Goal: Transaction & Acquisition: Purchase product/service

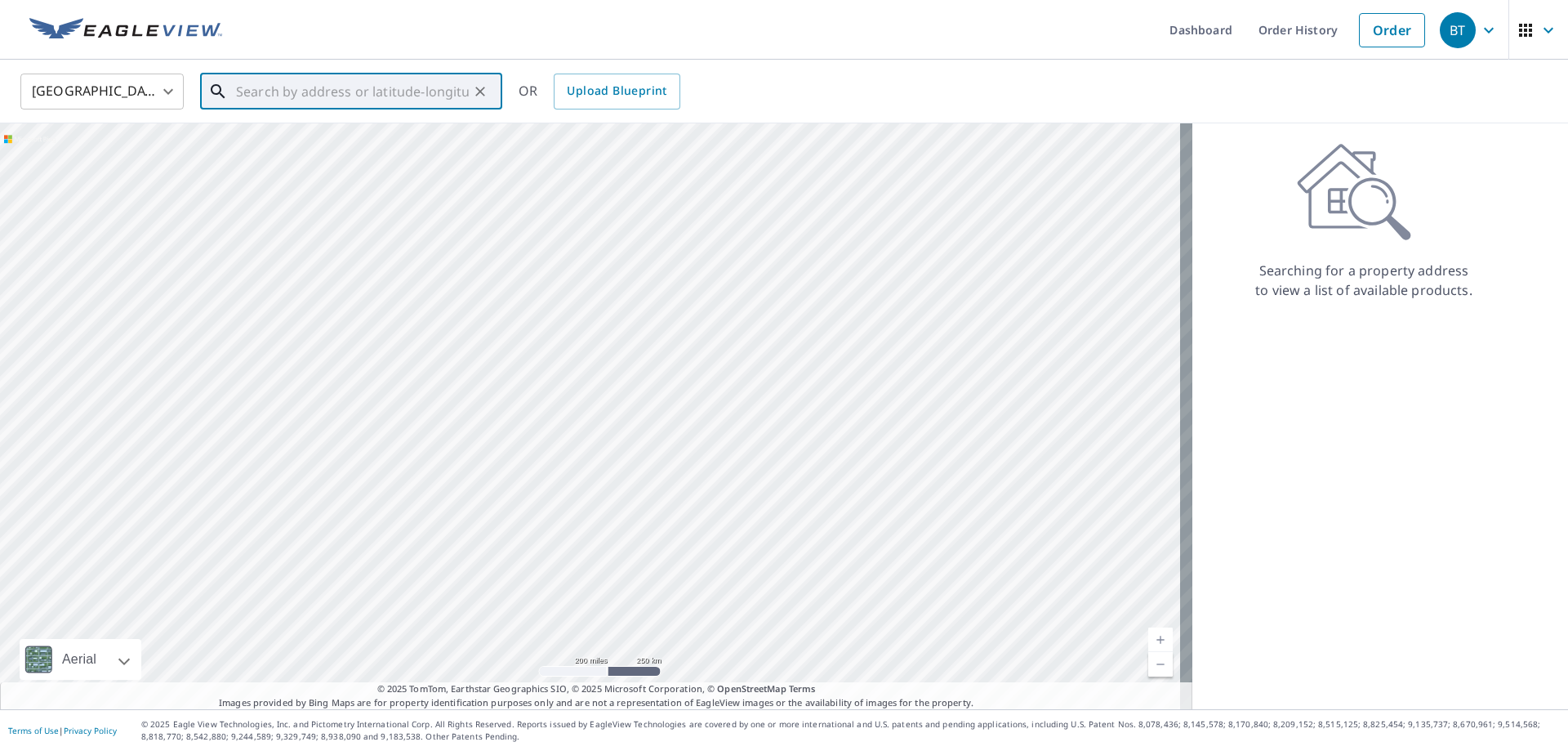
click at [318, 93] on input "text" at bounding box center [352, 91] width 233 height 46
paste input "[STREET_ADDRESS]"
click at [305, 139] on span "[STREET_ADDRESS]" at bounding box center [361, 138] width 257 height 19
type input "[STREET_ADDRESS]"
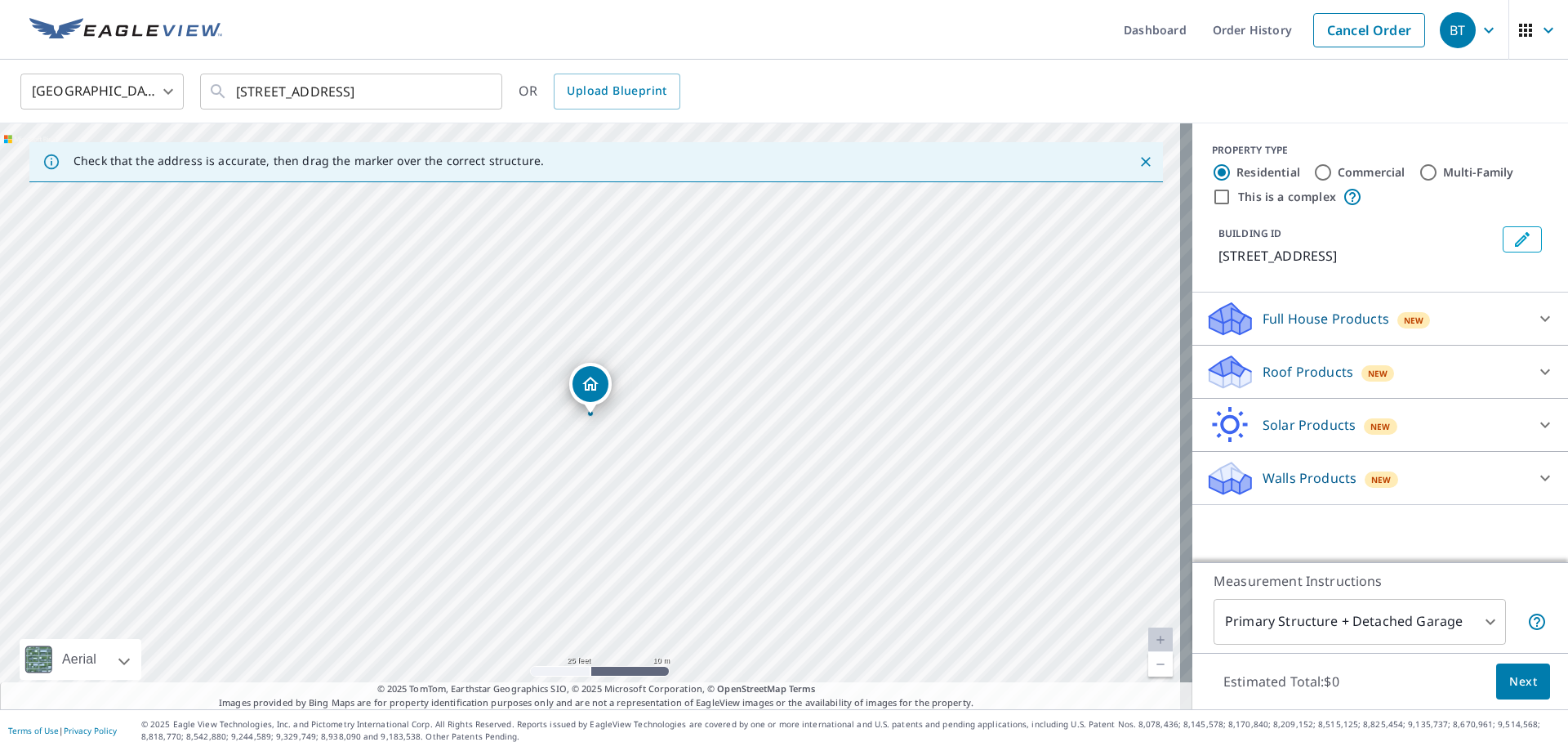
click at [1324, 370] on p "Roof Products" at bounding box center [1309, 372] width 91 height 19
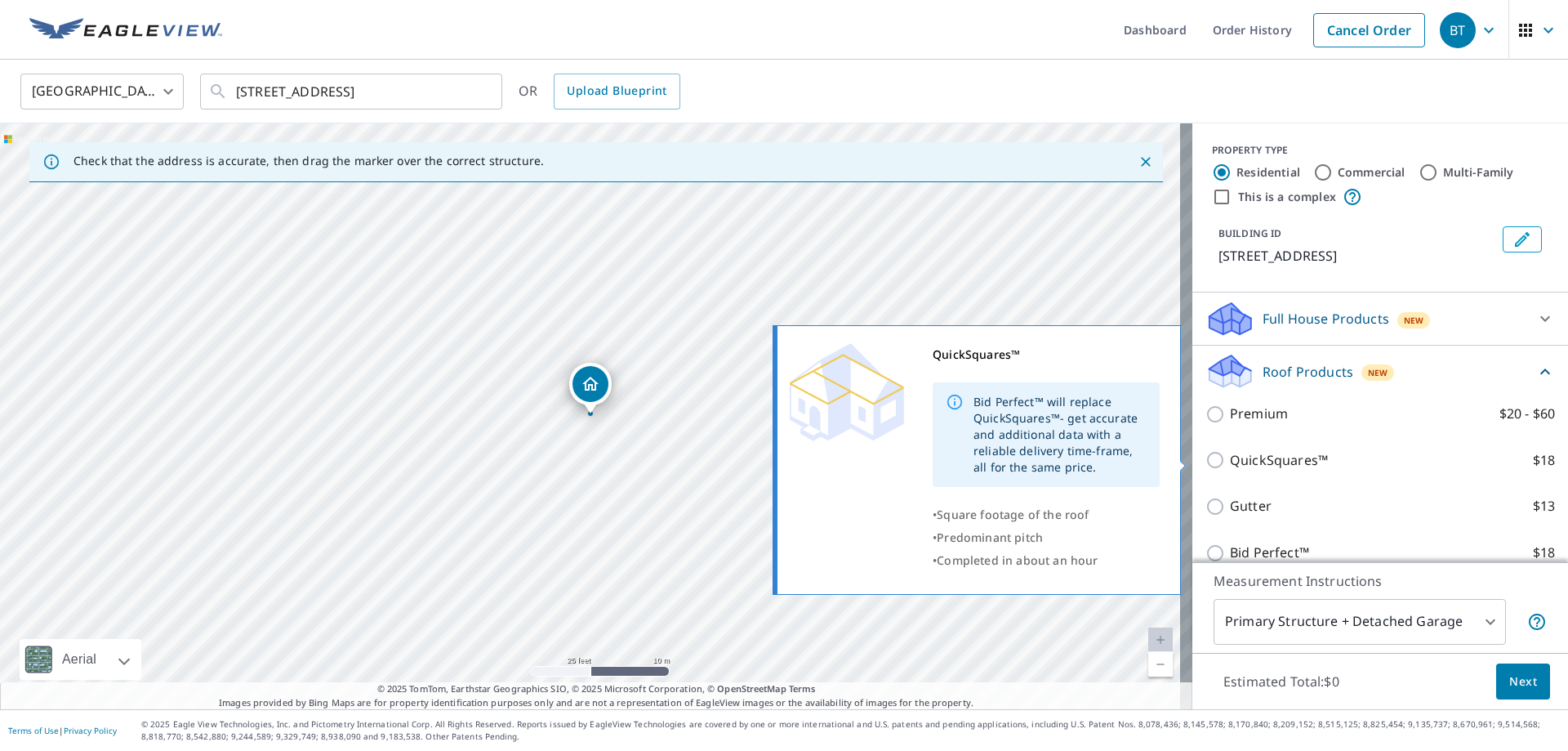
click at [1230, 463] on p "QuickSquares™" at bounding box center [1279, 460] width 98 height 20
click at [1225, 463] on input "QuickSquares™ $18" at bounding box center [1218, 460] width 25 height 19
checkbox input "true"
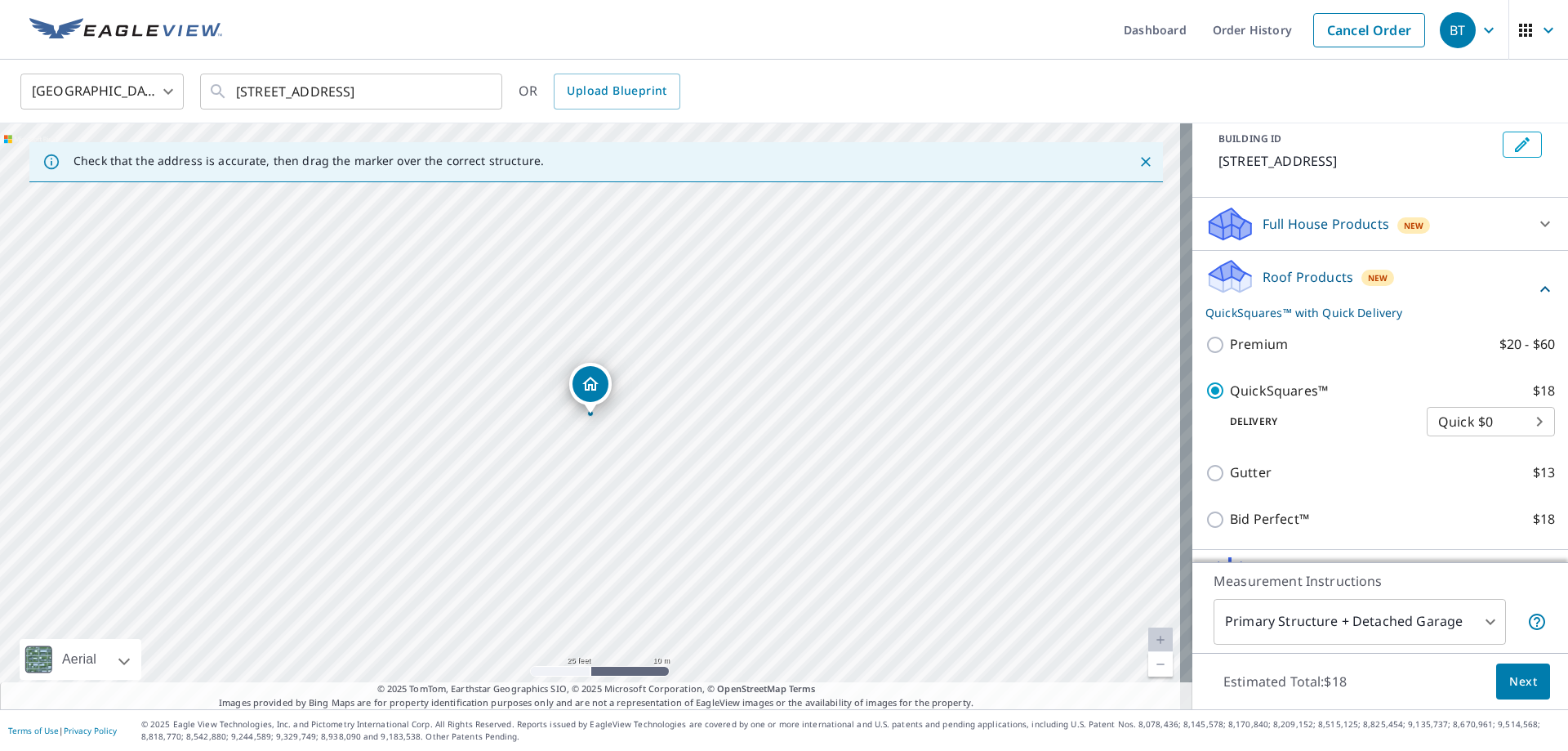
scroll to position [188, 0]
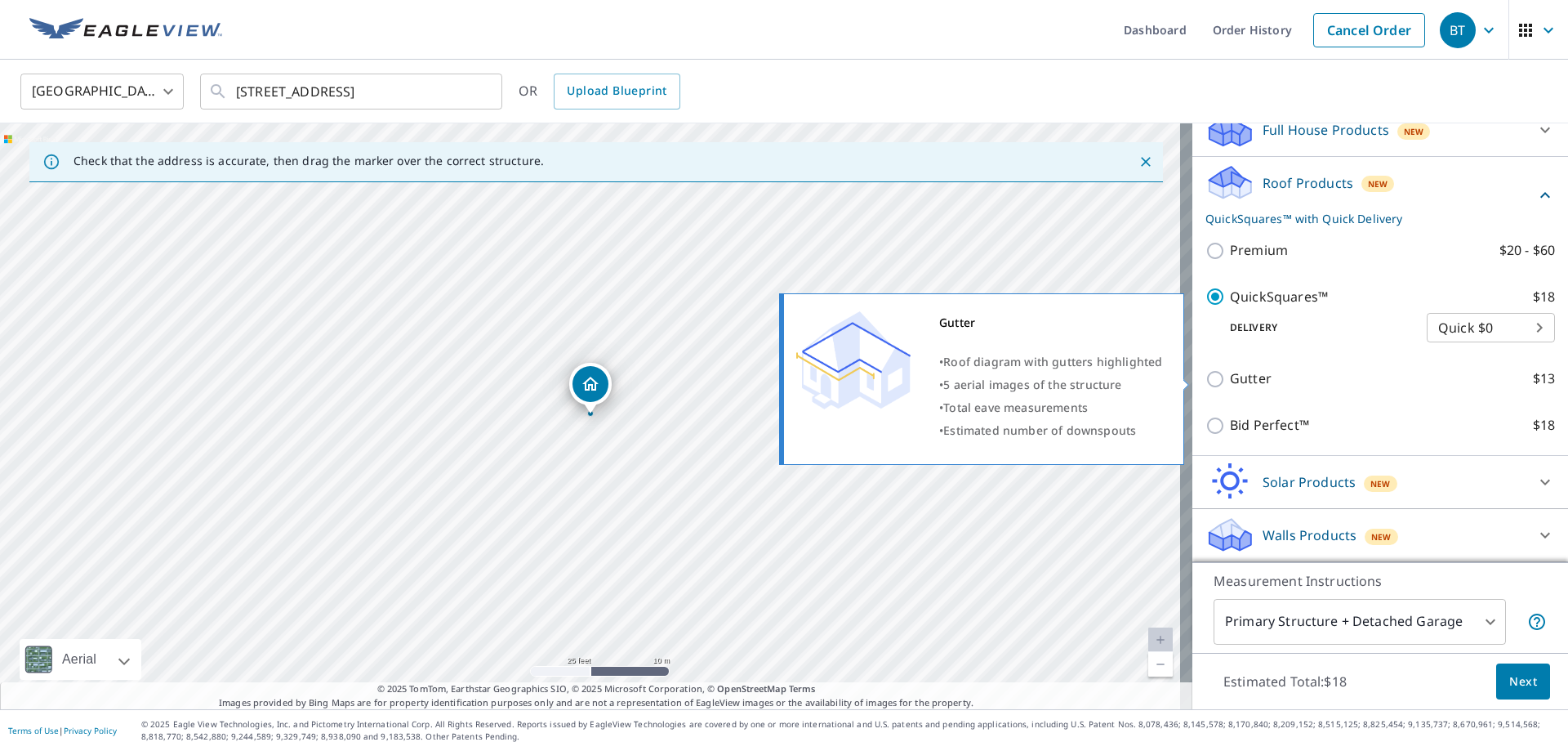
click at [1254, 379] on p "Gutter" at bounding box center [1251, 379] width 42 height 20
click at [1230, 379] on input "Gutter $13" at bounding box center [1218, 379] width 25 height 19
checkbox input "true"
checkbox input "false"
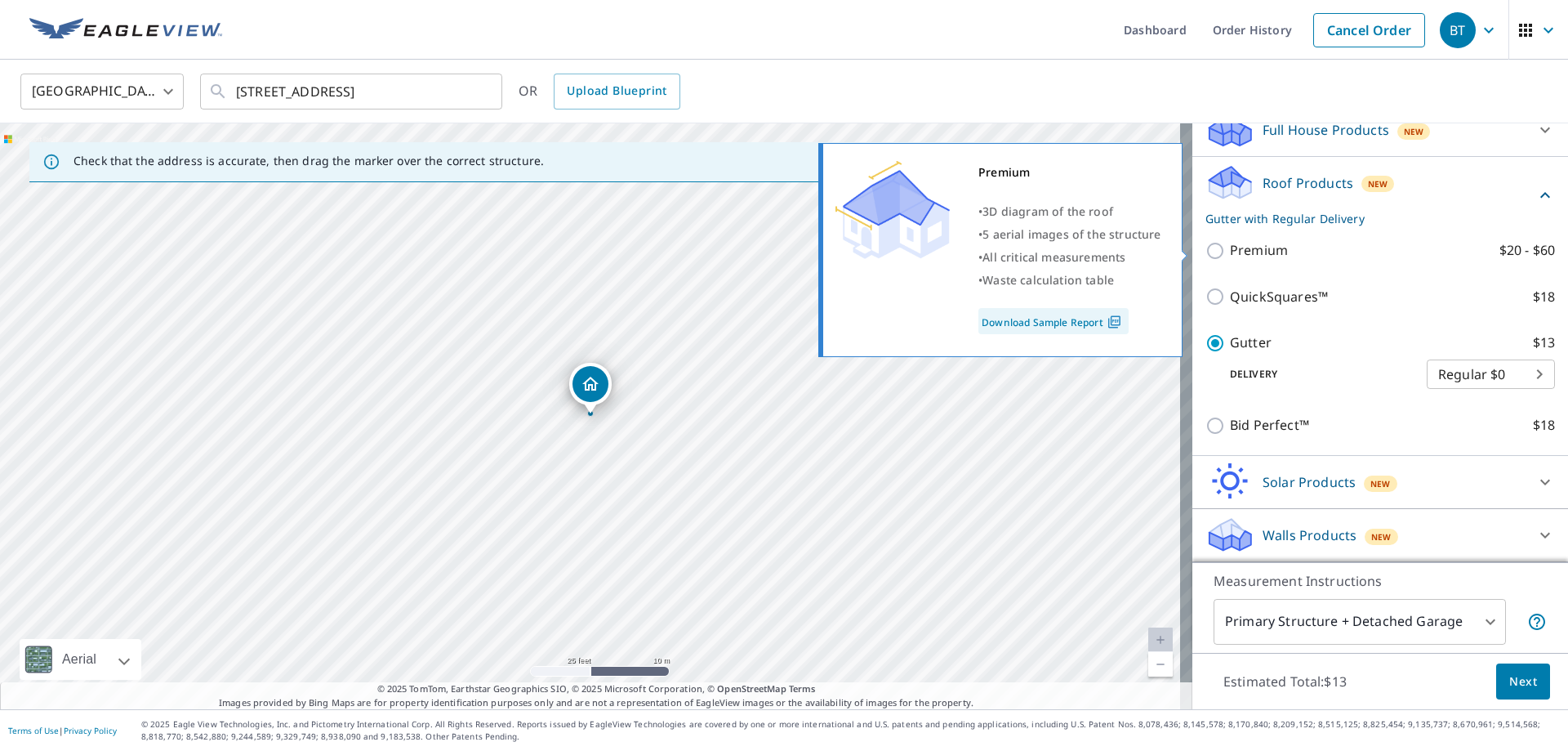
click at [1245, 252] on p "Premium" at bounding box center [1259, 250] width 58 height 20
click at [1230, 252] on input "Premium $20 - $60" at bounding box center [1218, 251] width 25 height 19
checkbox input "true"
checkbox input "false"
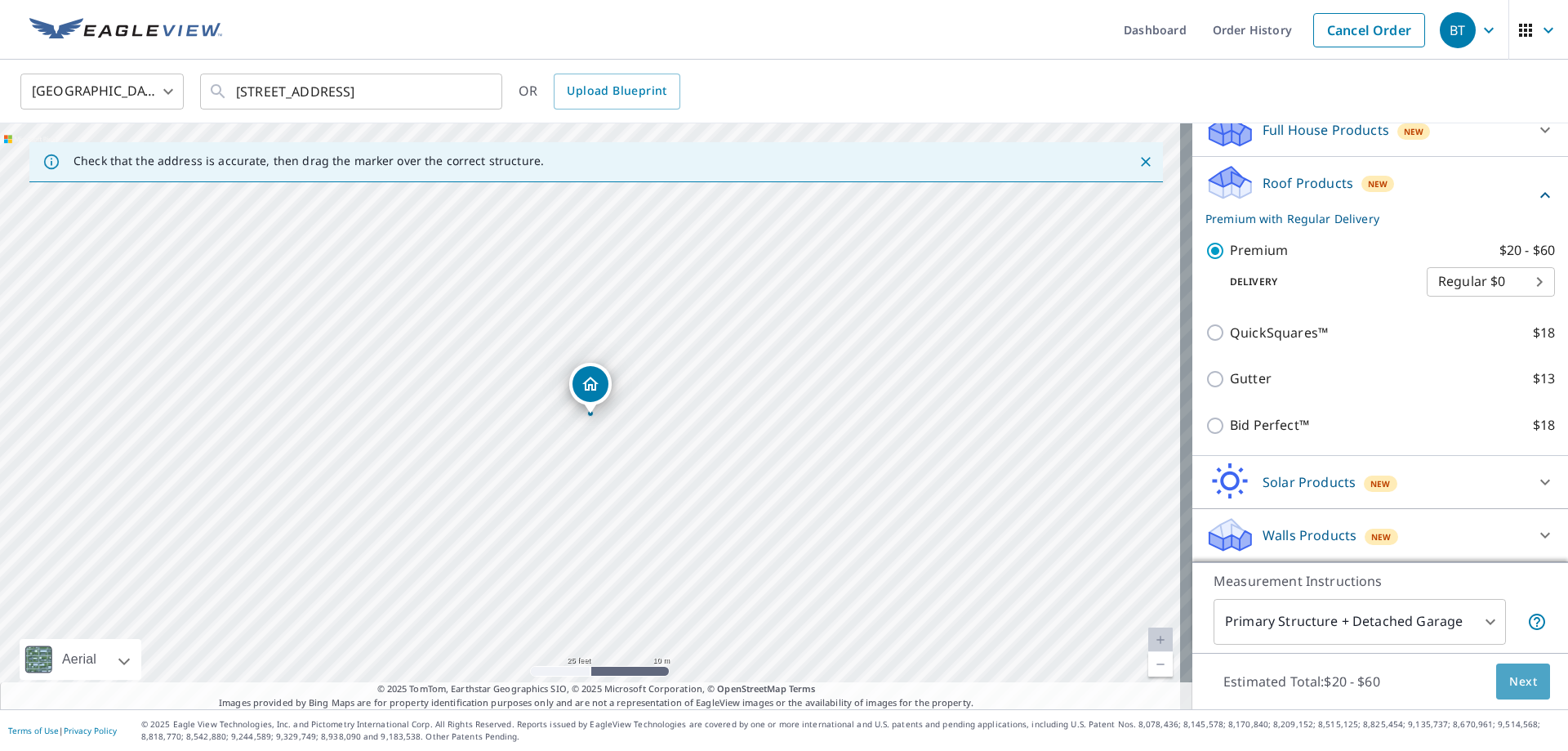
click at [1501, 668] on button "Next" at bounding box center [1523, 682] width 54 height 37
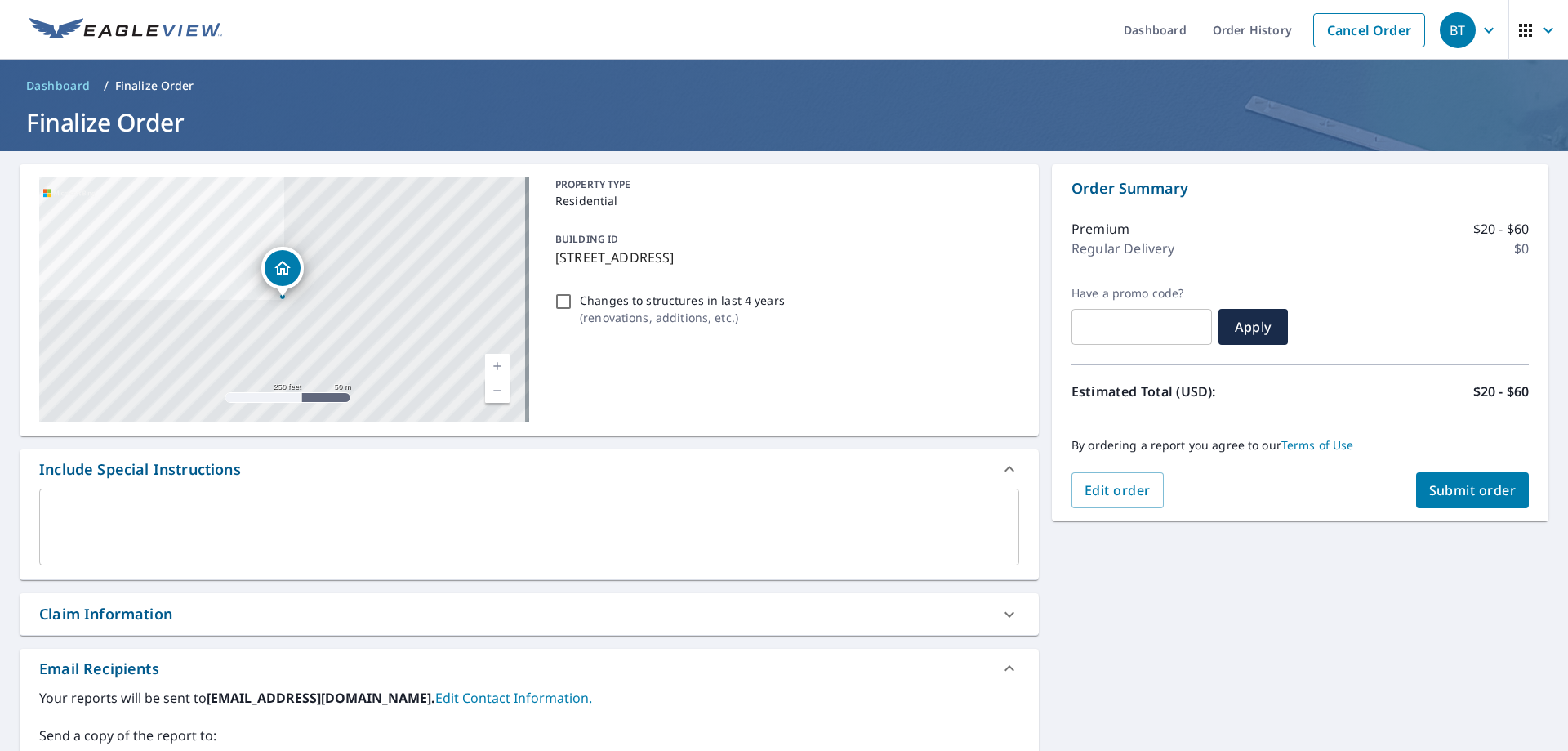
click at [193, 634] on div "Claim Information" at bounding box center [529, 614] width 1020 height 42
checkbox input "true"
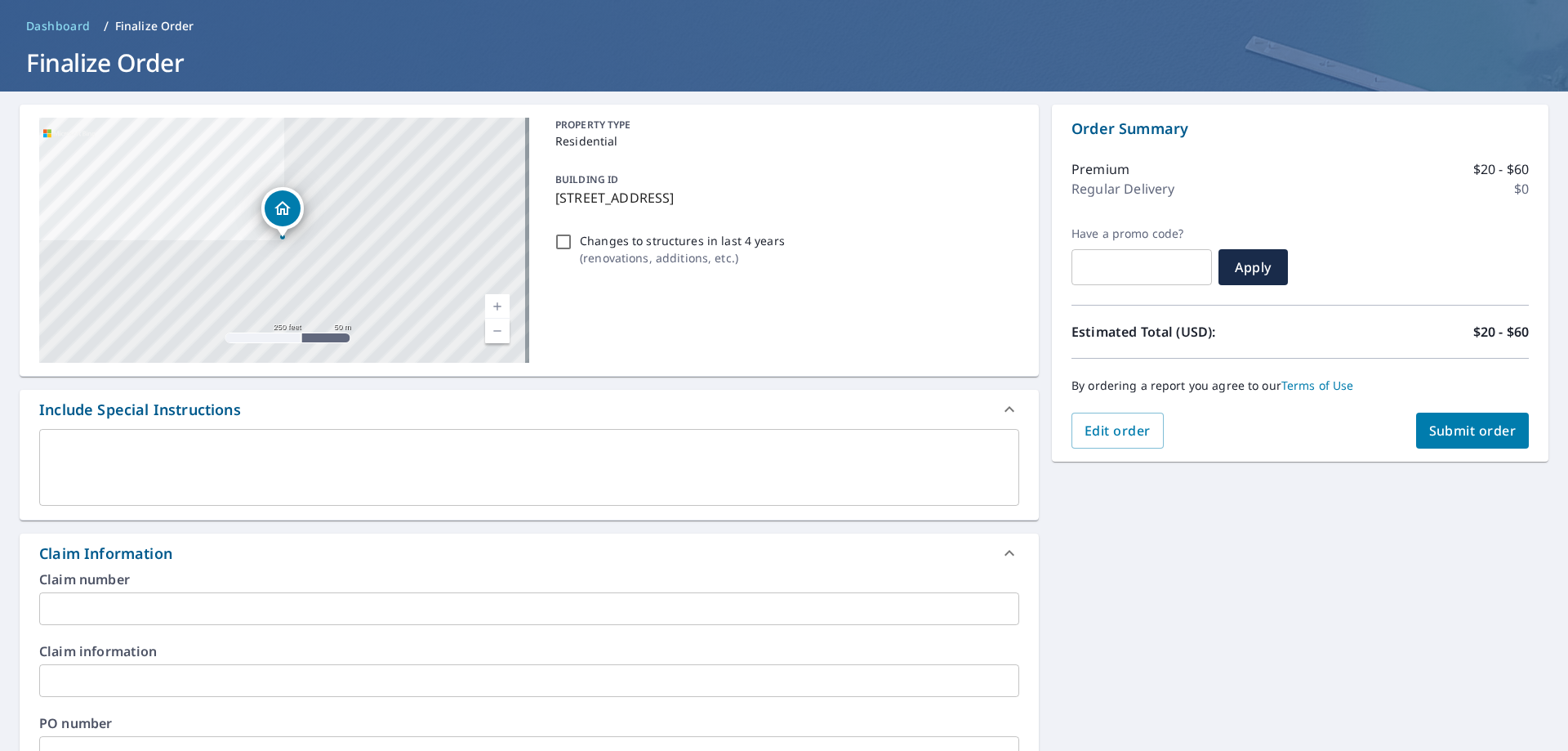
scroll to position [163, 0]
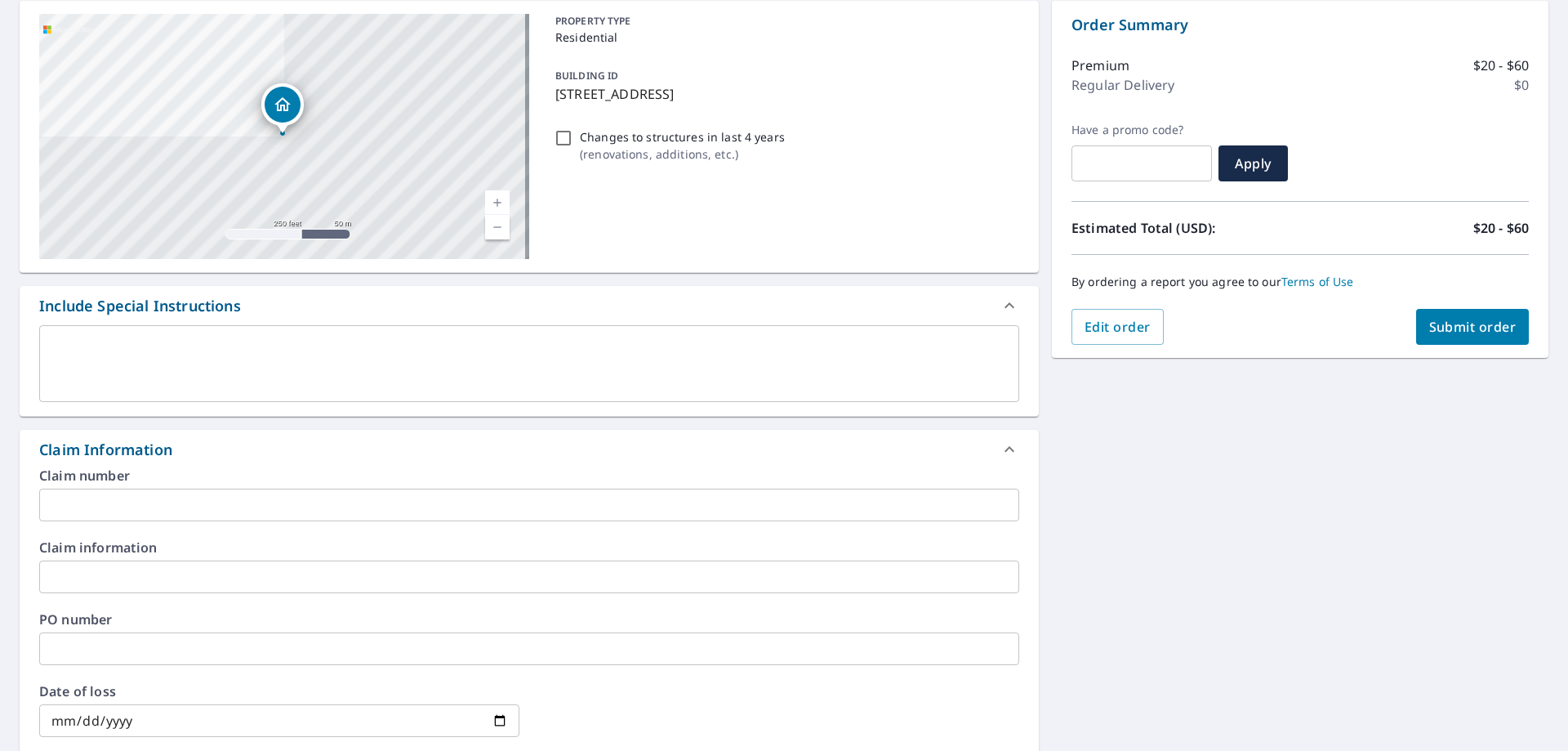
click at [164, 526] on div "Claim number ​ Claim information ​ PO number ​ Date of loss ​ Cat ID ​" at bounding box center [529, 646] width 1020 height 354
click at [163, 506] on input "text" at bounding box center [529, 505] width 980 height 32
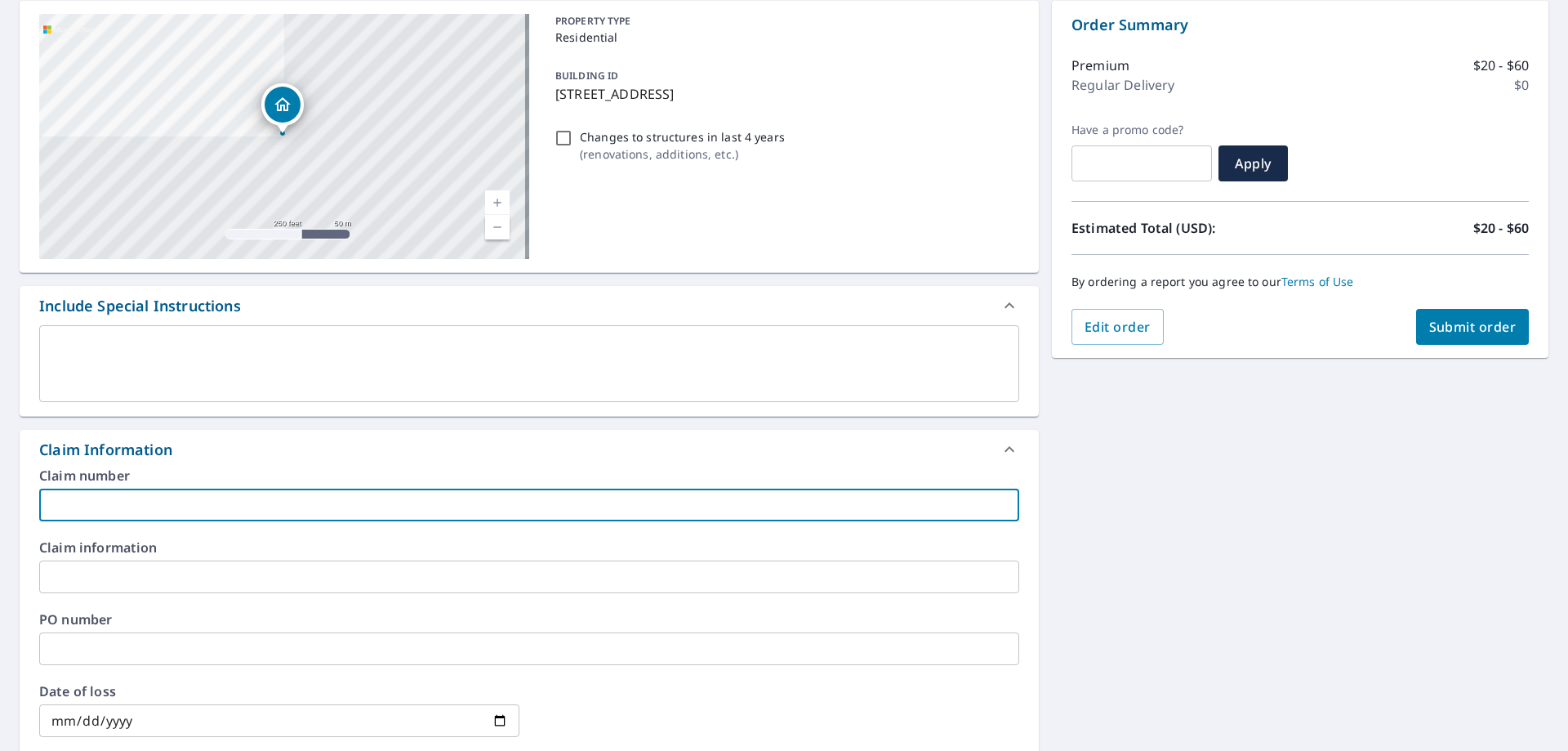
type input "CRS"
checkbox input "true"
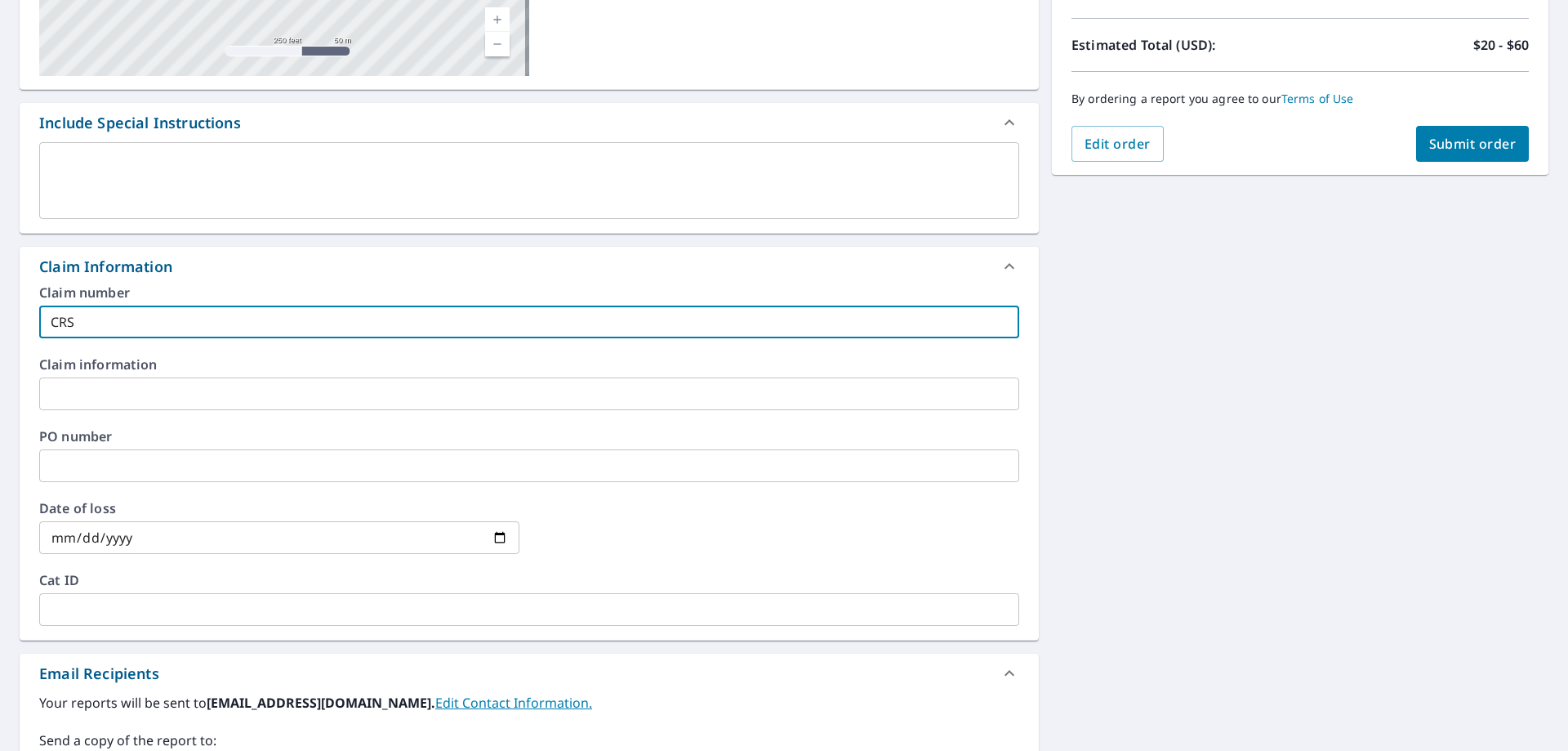
scroll to position [572, 0]
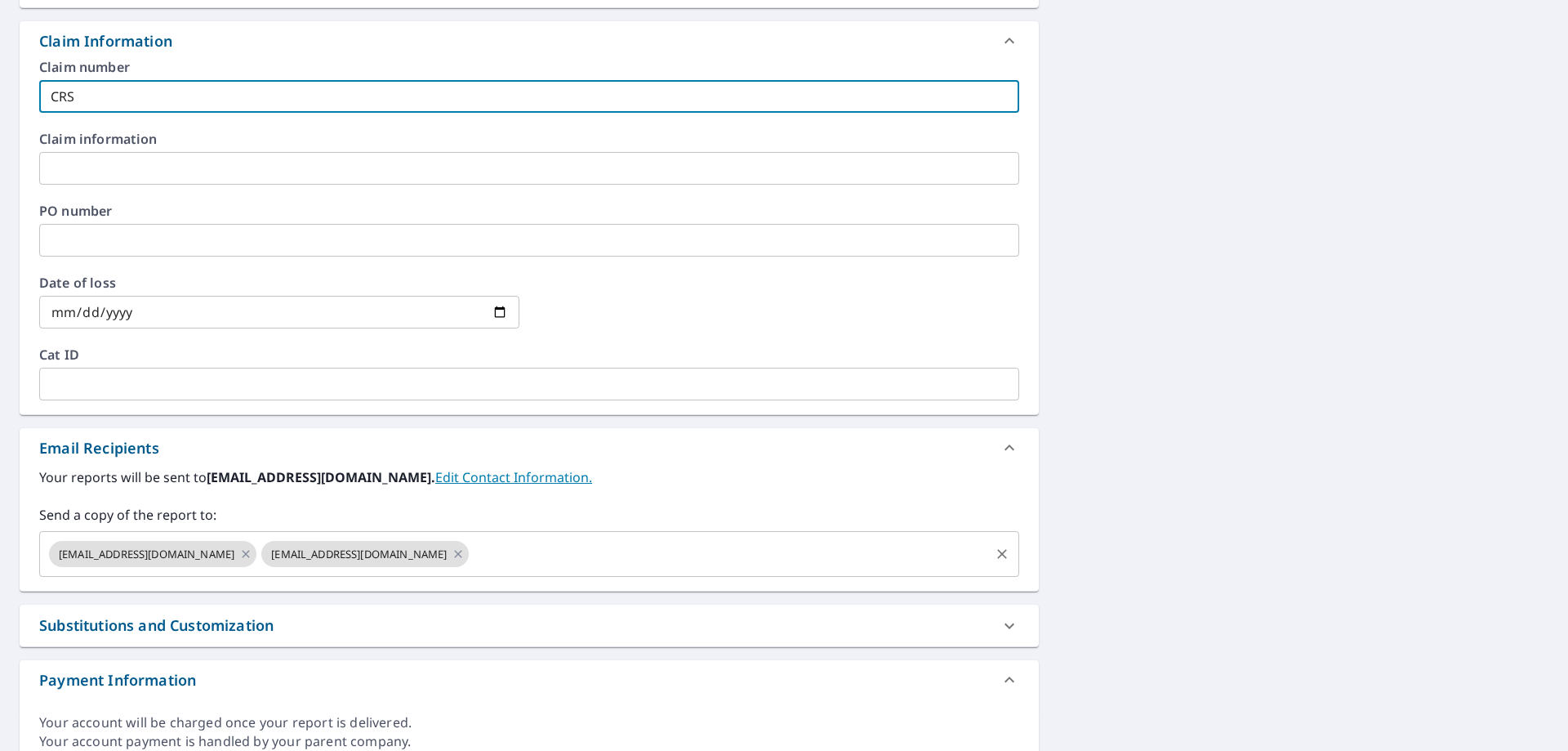
click at [484, 561] on input "text" at bounding box center [729, 554] width 516 height 31
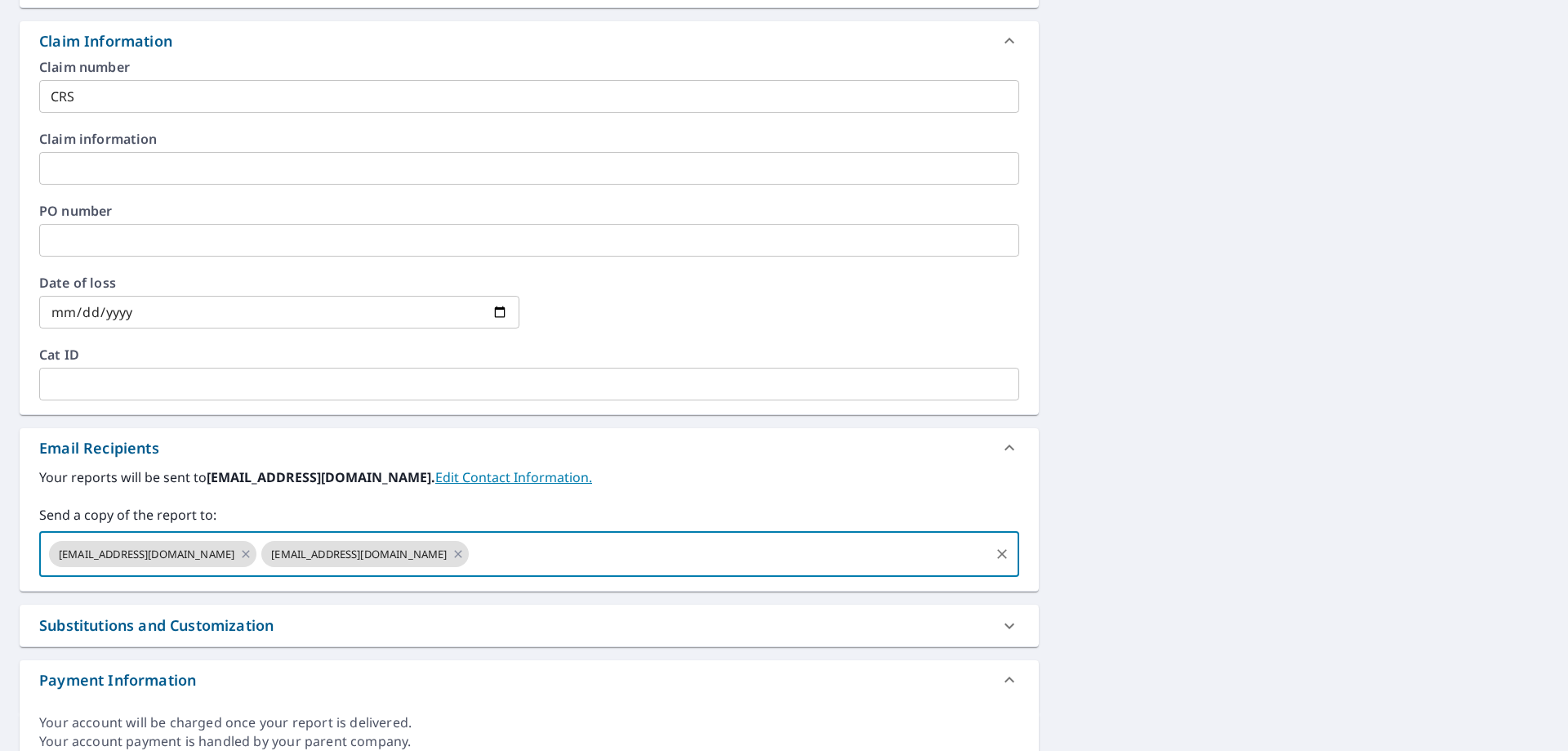
paste input "[PERSON_NAME][EMAIL_ADDRESS][DOMAIN_NAME]"
type input "[PERSON_NAME][EMAIL_ADDRESS][DOMAIN_NAME]"
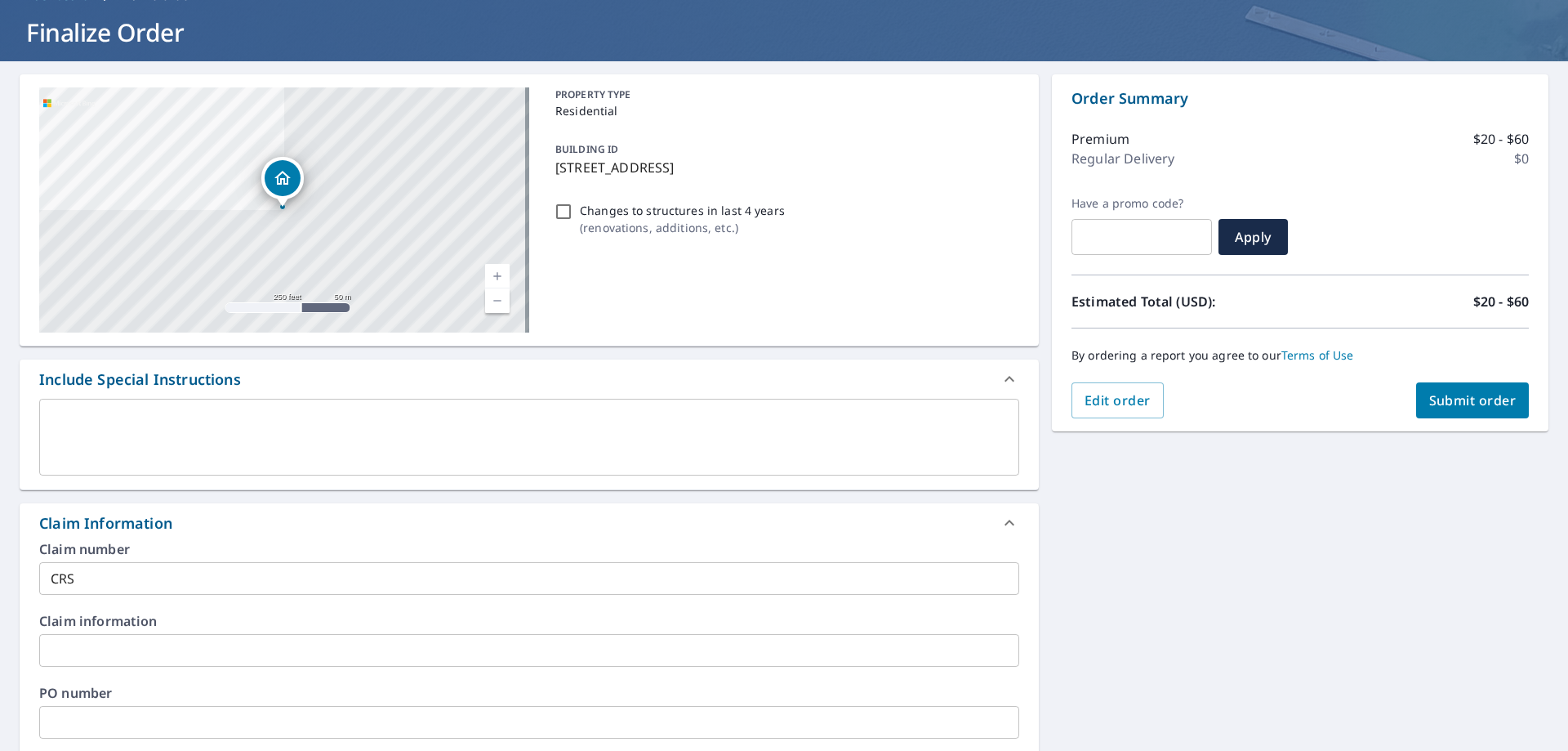
scroll to position [0, 0]
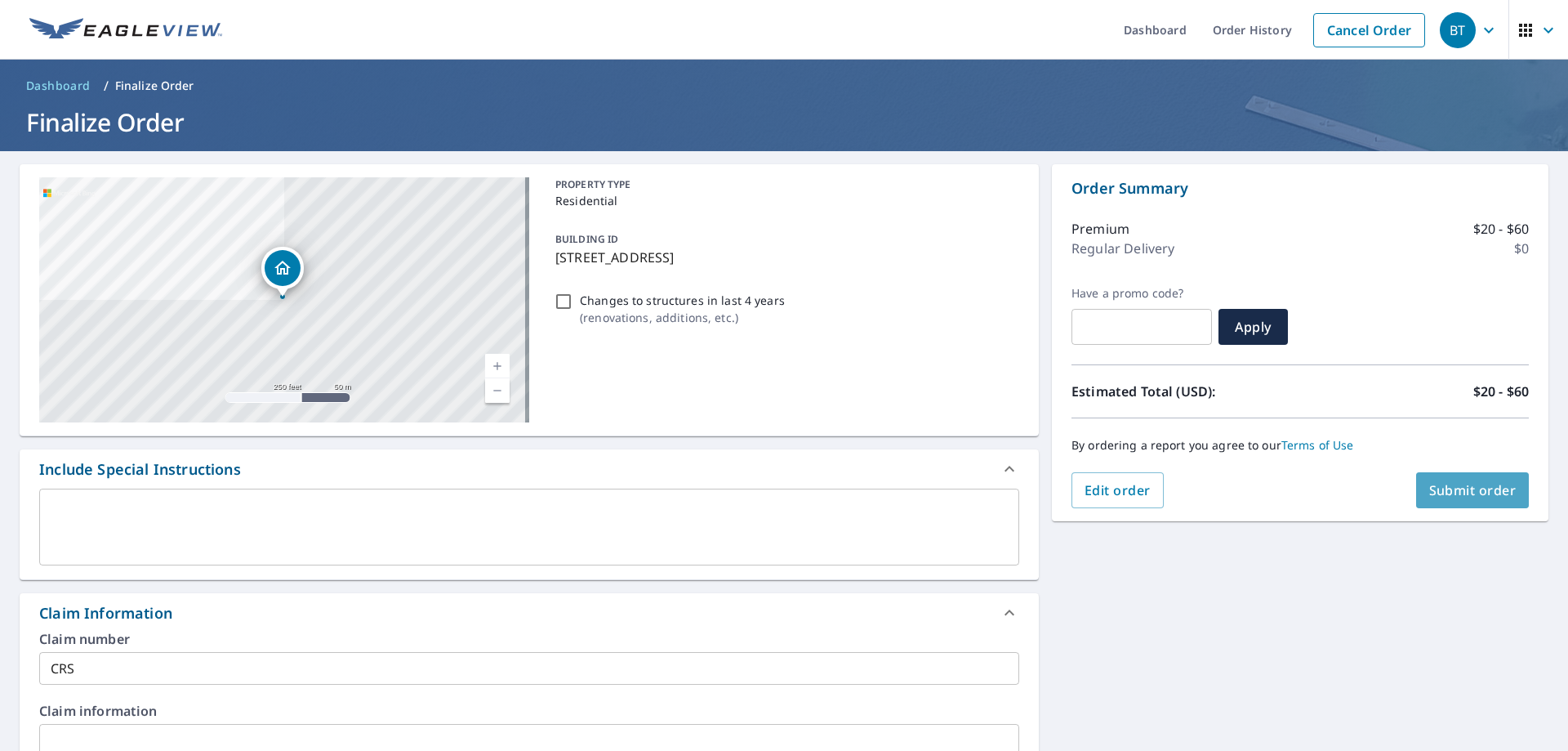
click at [1433, 477] on button "Submit order" at bounding box center [1473, 490] width 114 height 36
checkbox input "true"
